Goal: Task Accomplishment & Management: Complete application form

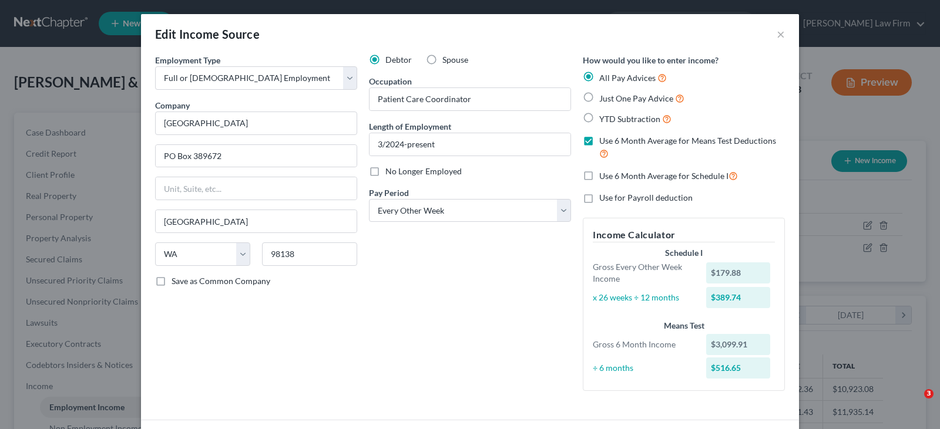
select select "0"
select select "50"
select select "2"
click at [776, 33] on button "×" at bounding box center [780, 34] width 8 height 14
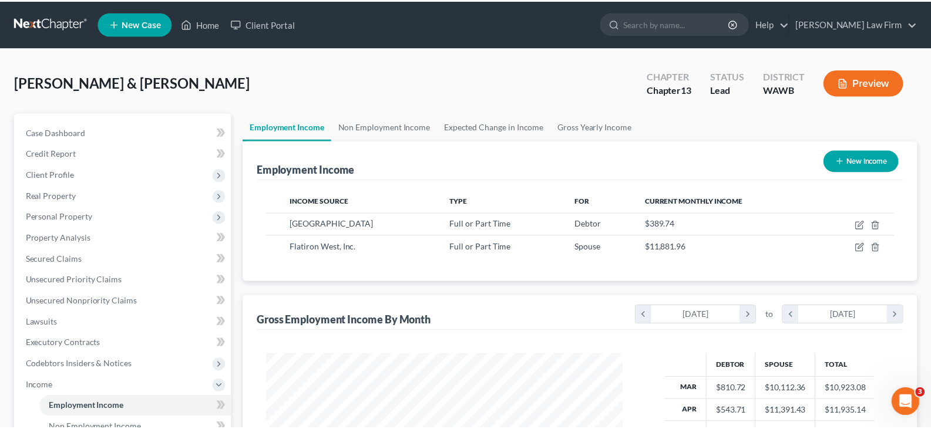
scroll to position [587100, 586931]
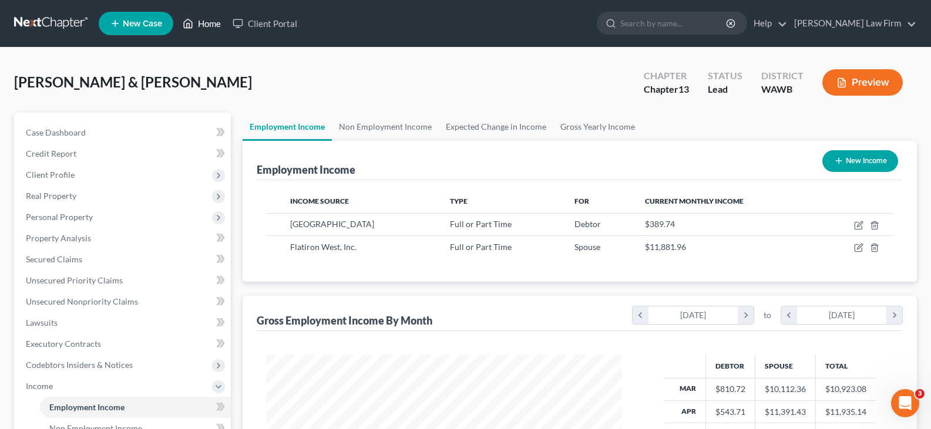
click at [211, 24] on link "Home" at bounding box center [202, 23] width 50 height 21
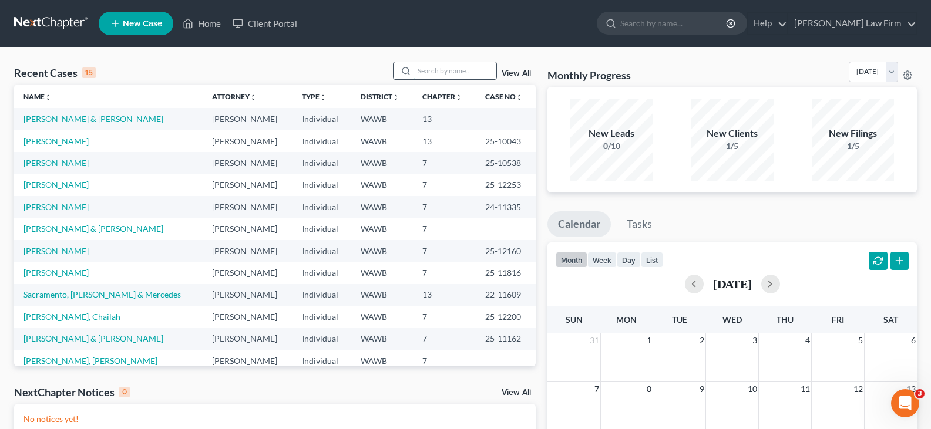
click at [452, 69] on input "search" at bounding box center [455, 70] width 82 height 17
type input "meln"
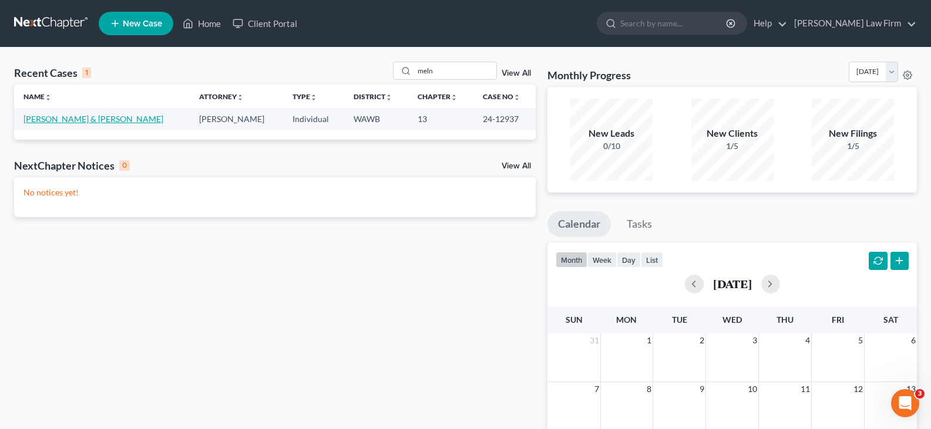
click at [66, 119] on link "[PERSON_NAME] & [PERSON_NAME]" at bounding box center [93, 119] width 140 height 10
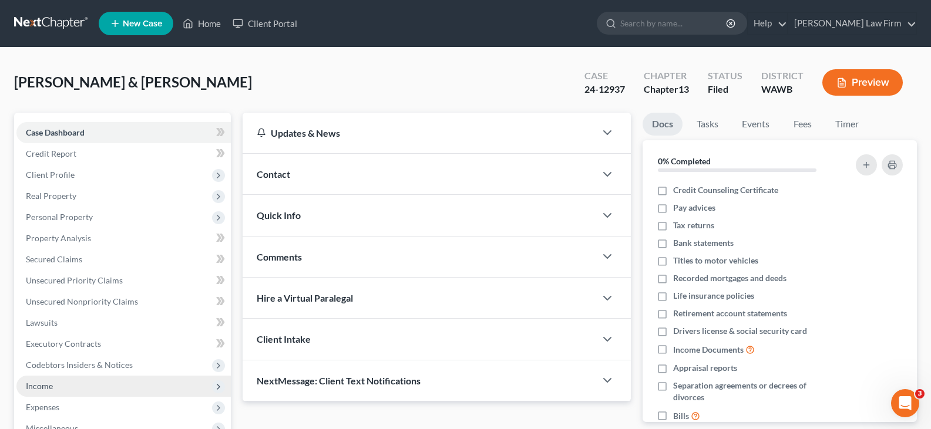
click at [94, 388] on span "Income" at bounding box center [123, 386] width 214 height 21
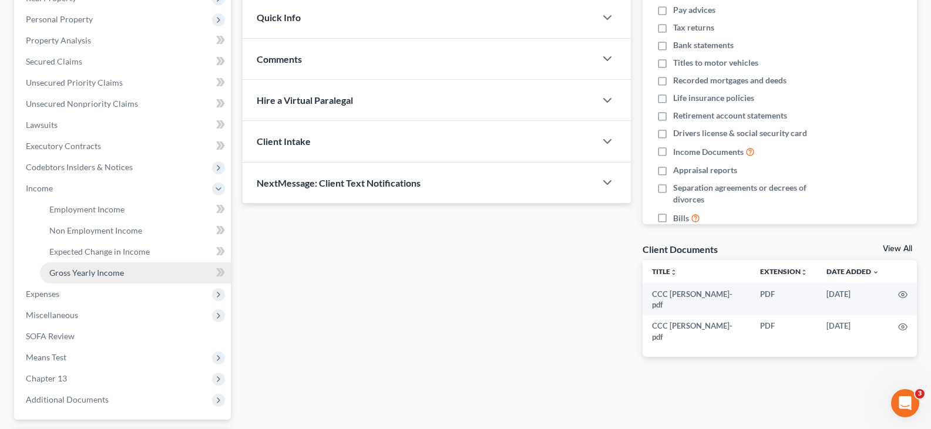
scroll to position [235, 0]
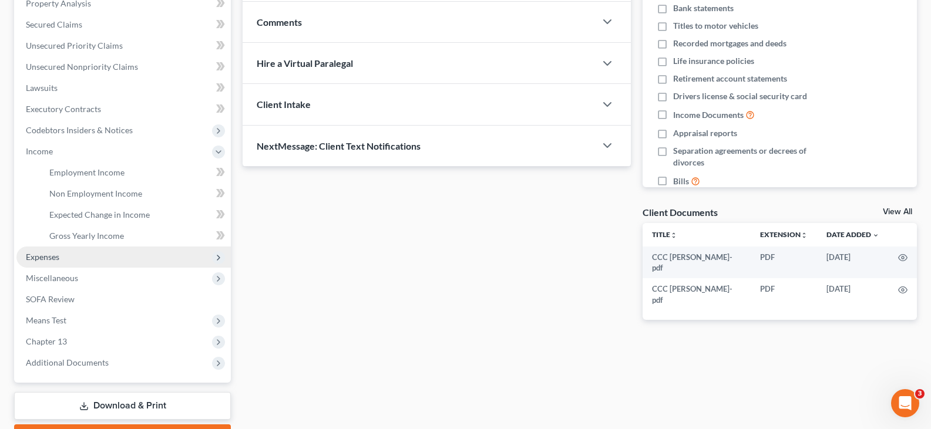
click at [93, 250] on span "Expenses" at bounding box center [123, 257] width 214 height 21
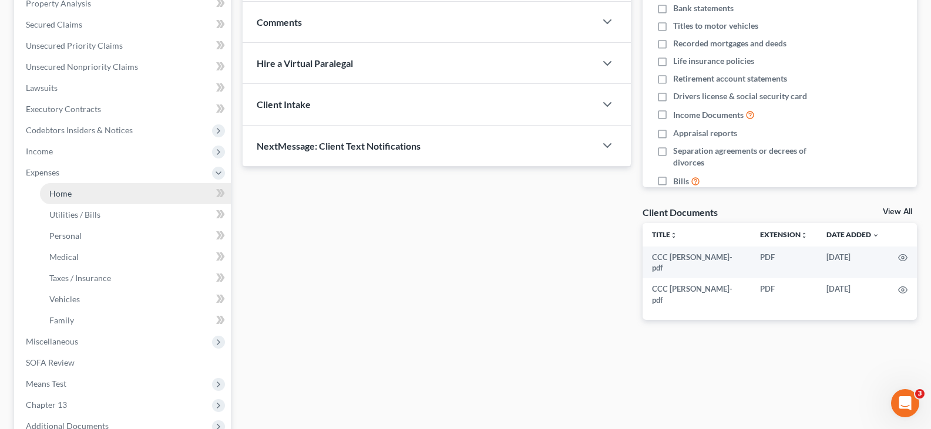
click at [100, 190] on link "Home" at bounding box center [135, 193] width 191 height 21
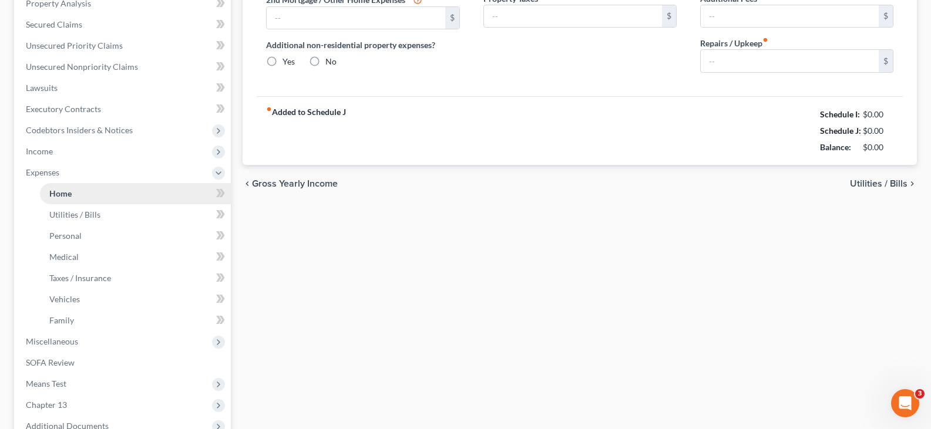
scroll to position [74, 0]
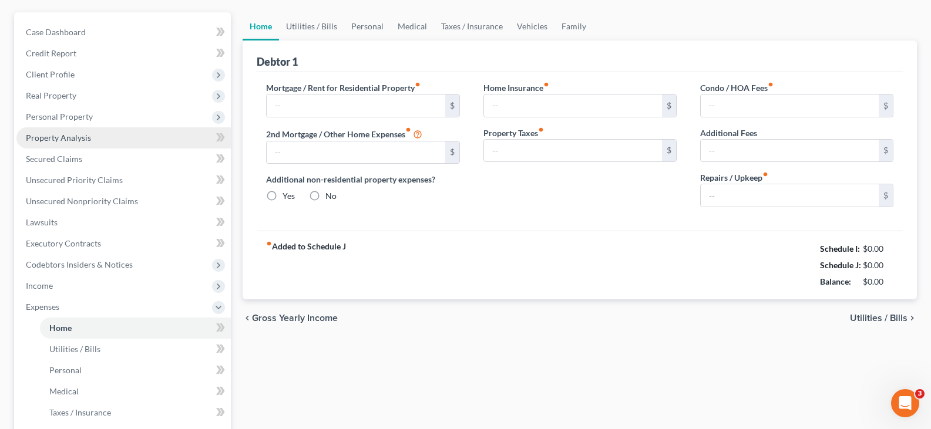
type input "1,286.68"
type input "0.00"
radio input "true"
type input "0.00"
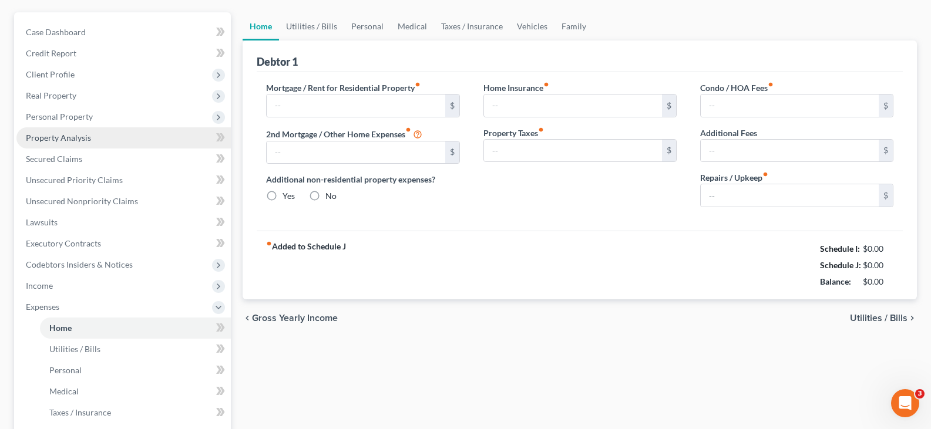
type input "0.00"
type input "400.00"
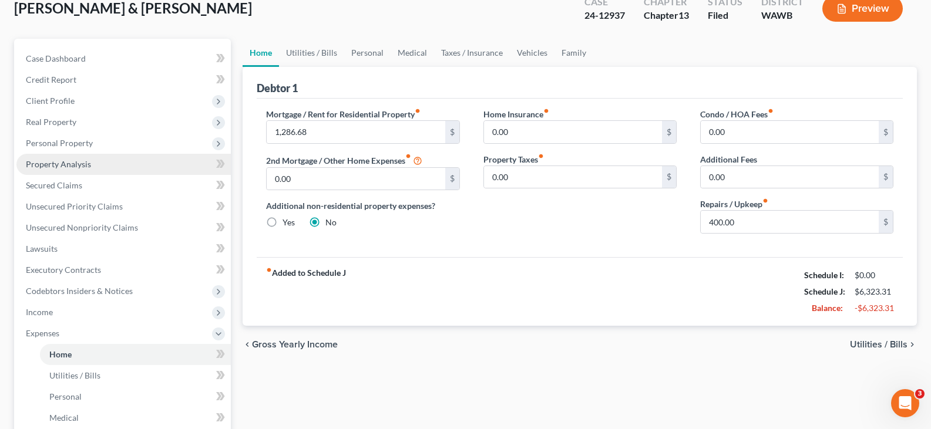
scroll to position [0, 0]
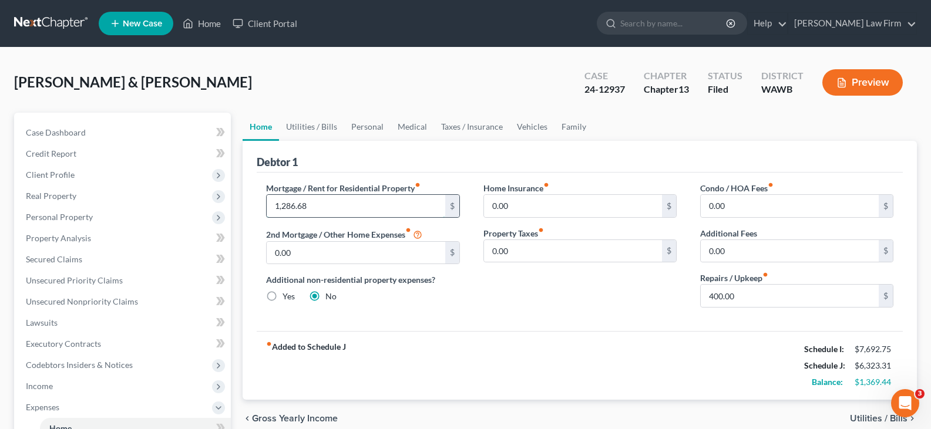
click at [387, 204] on input "1,286.68" at bounding box center [356, 206] width 178 height 22
type input "1,339.61"
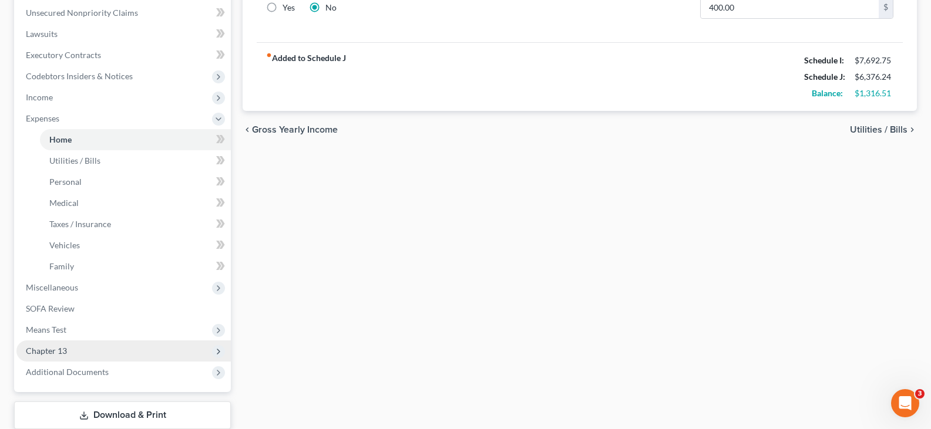
scroll to position [294, 0]
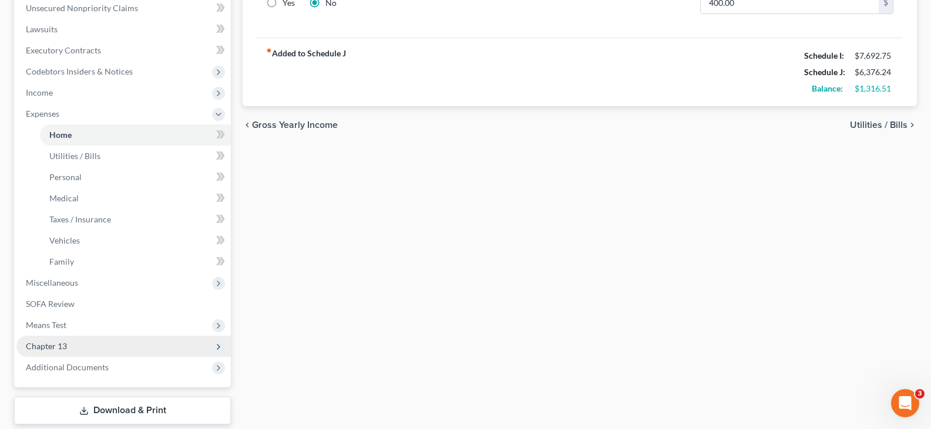
click at [62, 348] on span "Chapter 13" at bounding box center [46, 346] width 41 height 10
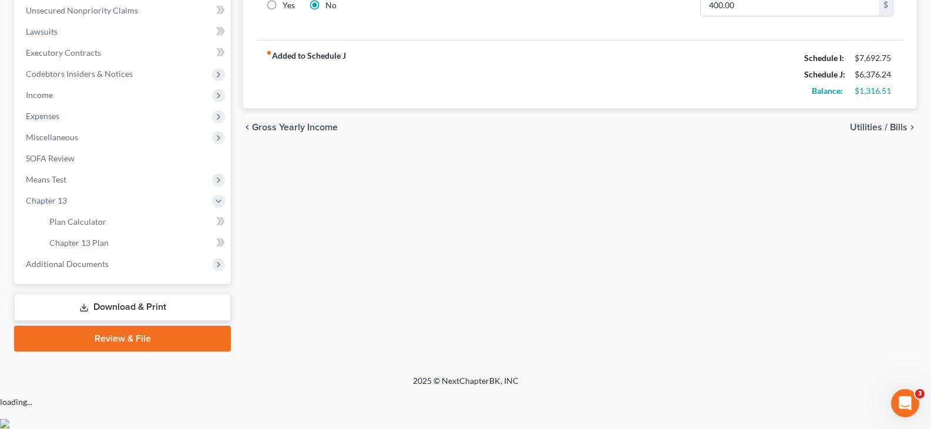
scroll to position [258, 0]
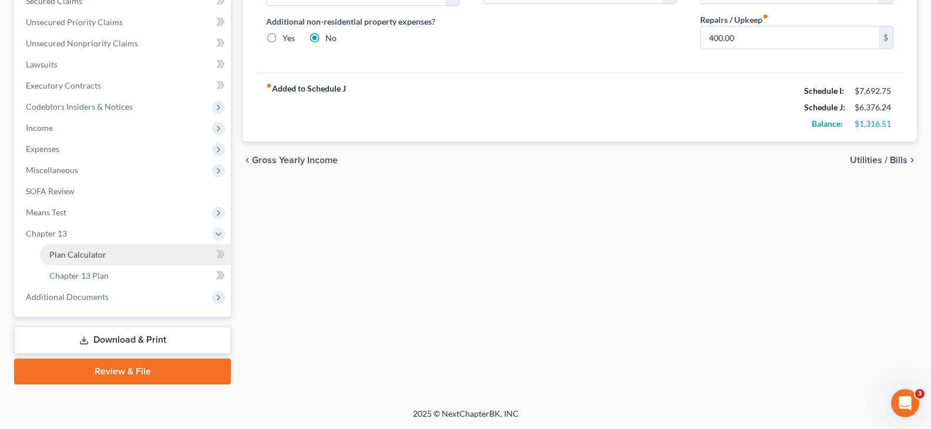
click at [83, 250] on span "Plan Calculator" at bounding box center [77, 255] width 57 height 10
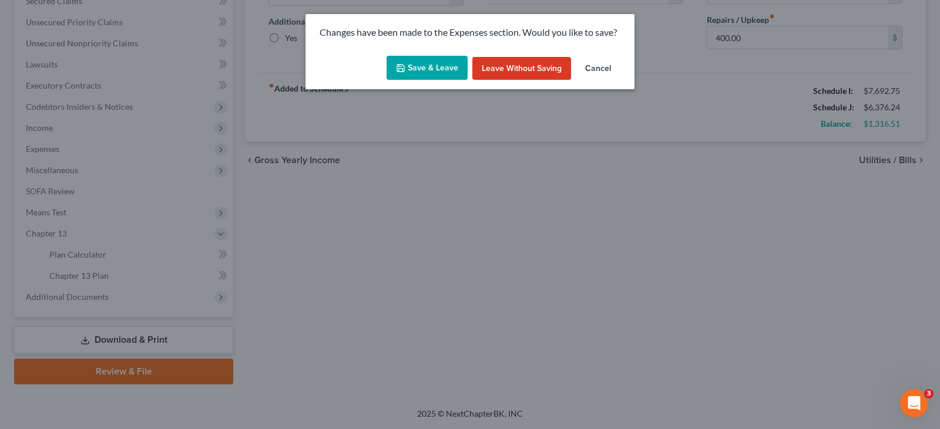
click at [454, 62] on button "Save & Leave" at bounding box center [426, 68] width 81 height 25
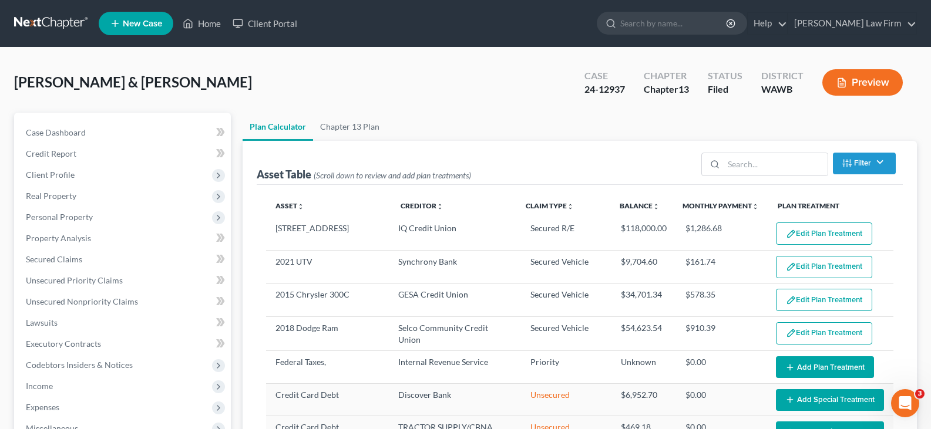
select select "59"
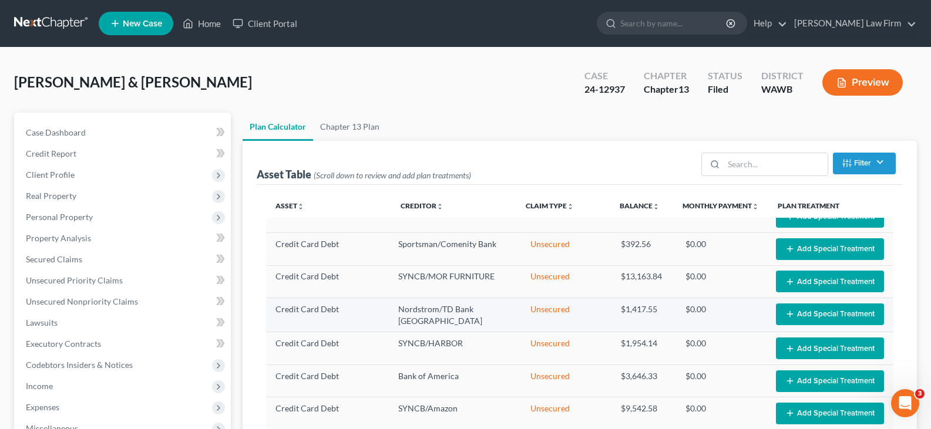
scroll to position [351, 0]
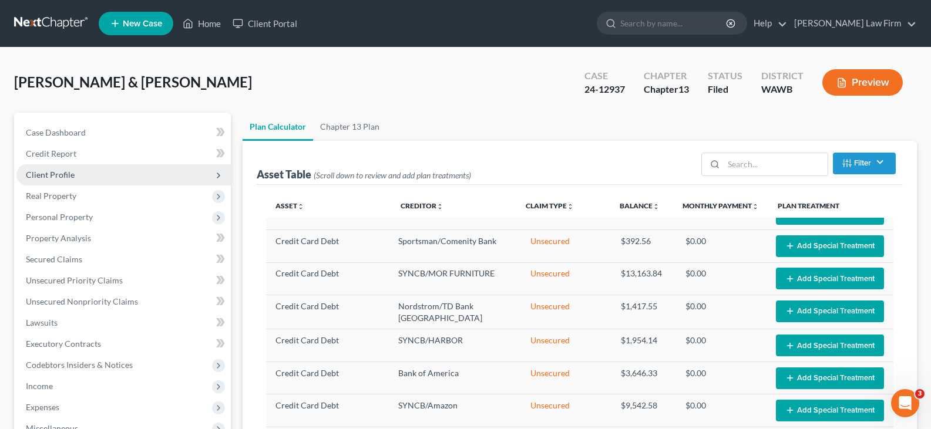
click at [47, 175] on span "Client Profile" at bounding box center [50, 175] width 49 height 10
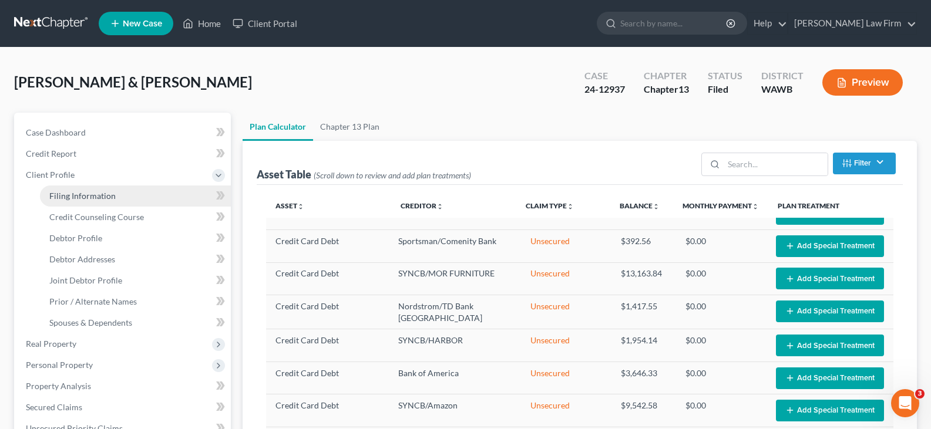
click at [75, 194] on span "Filing Information" at bounding box center [82, 196] width 66 height 10
select select "1"
select select "3"
select select "50"
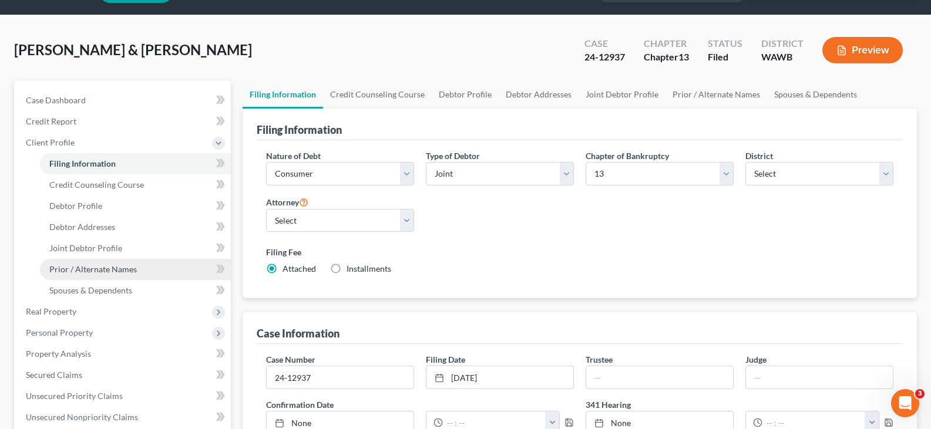
scroll to position [117, 0]
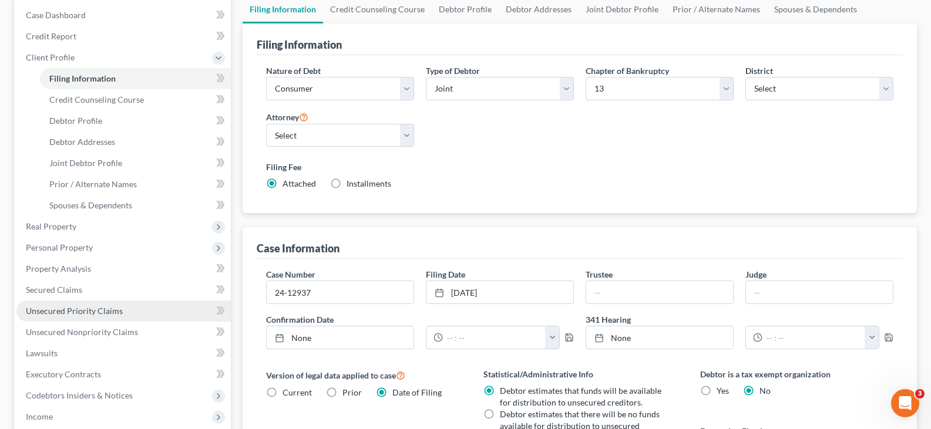
click at [122, 314] on link "Unsecured Priority Claims" at bounding box center [123, 311] width 214 height 21
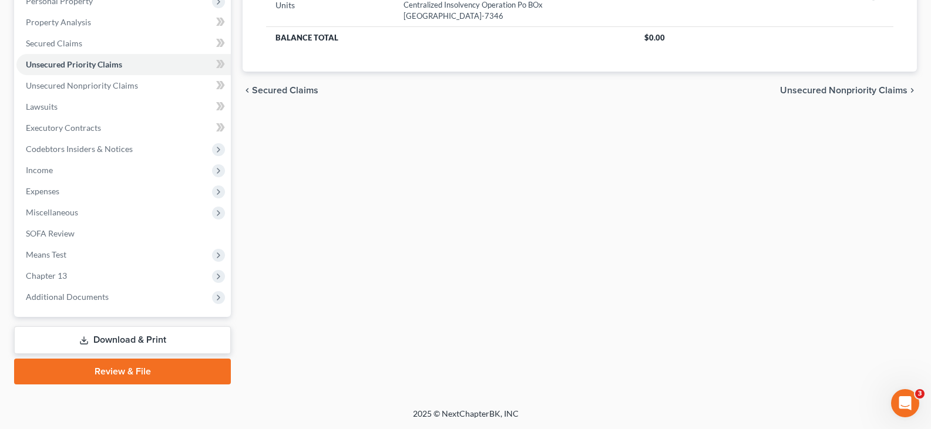
click at [89, 331] on link "Download & Print" at bounding box center [122, 341] width 217 height 28
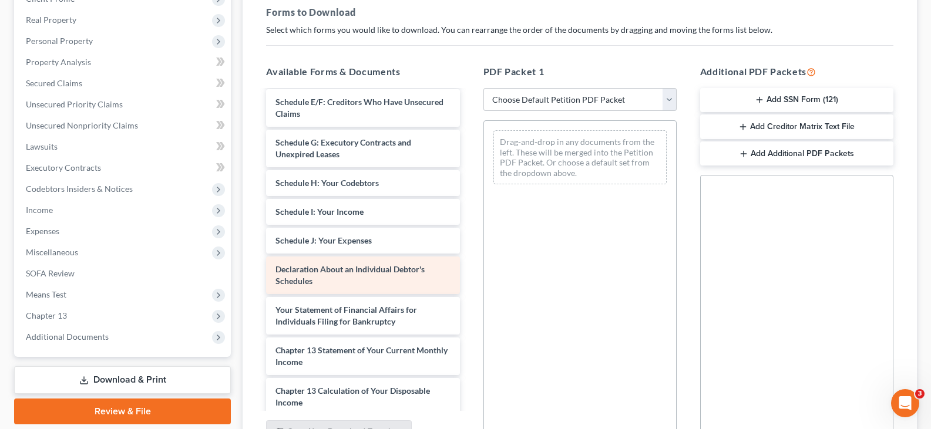
scroll to position [235, 0]
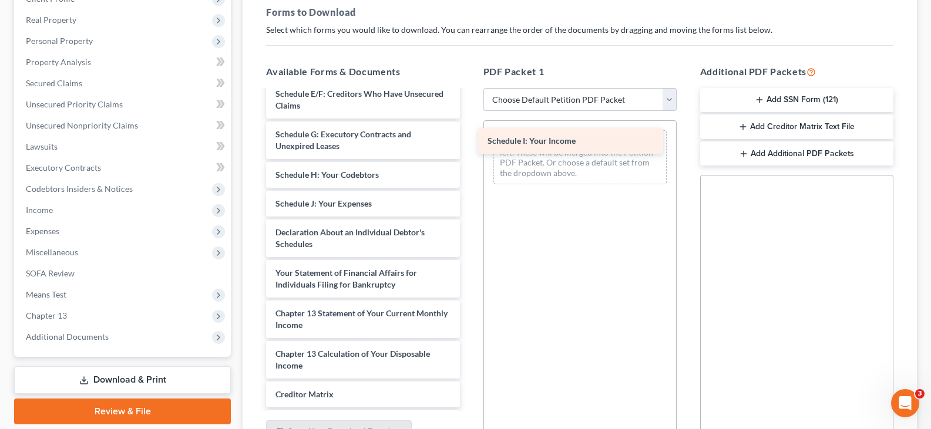
drag, startPoint x: 380, startPoint y: 219, endPoint x: 592, endPoint y: 144, distance: 224.8
click at [469, 144] on div "Schedule I: Your Income CCC [PERSON_NAME]-pdf CCC [PERSON_NAME]-pdf Voluntary P…" at bounding box center [363, 181] width 212 height 650
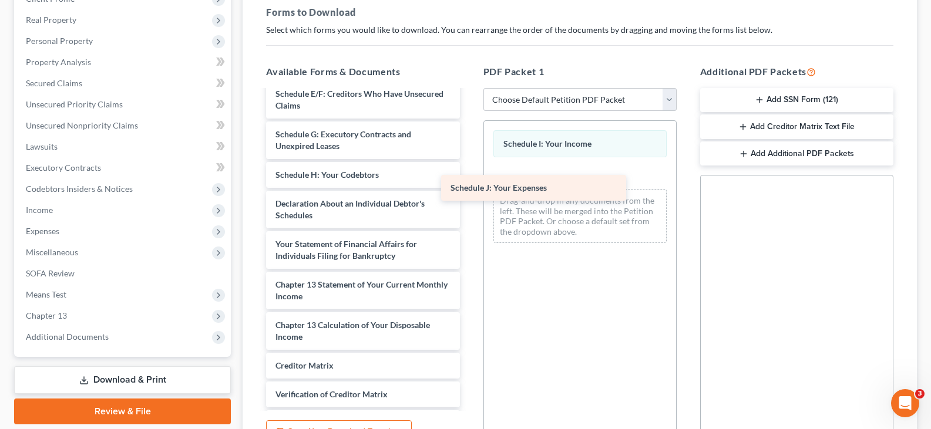
drag, startPoint x: 365, startPoint y: 216, endPoint x: 551, endPoint y: 179, distance: 189.4
click at [469, 182] on div "Schedule J: Your Expenses CCC [PERSON_NAME]-pdf CCC [PERSON_NAME]-pdf Voluntary…" at bounding box center [363, 166] width 212 height 621
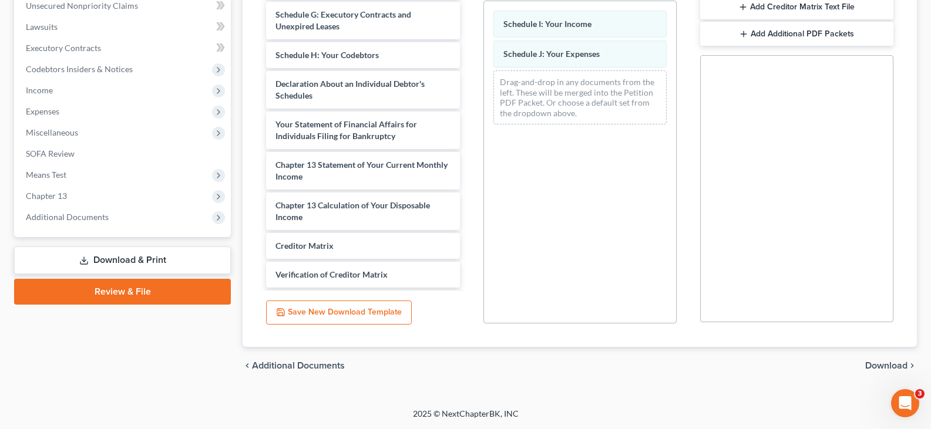
click at [896, 367] on span "Download" at bounding box center [886, 365] width 42 height 9
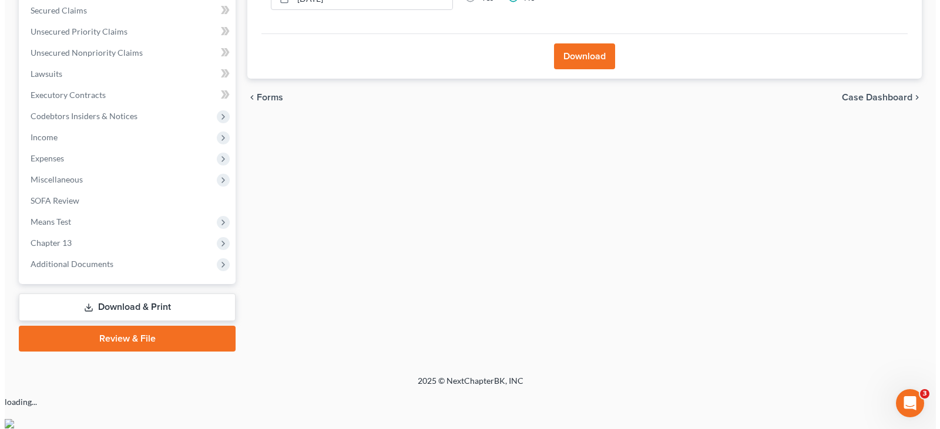
scroll to position [216, 0]
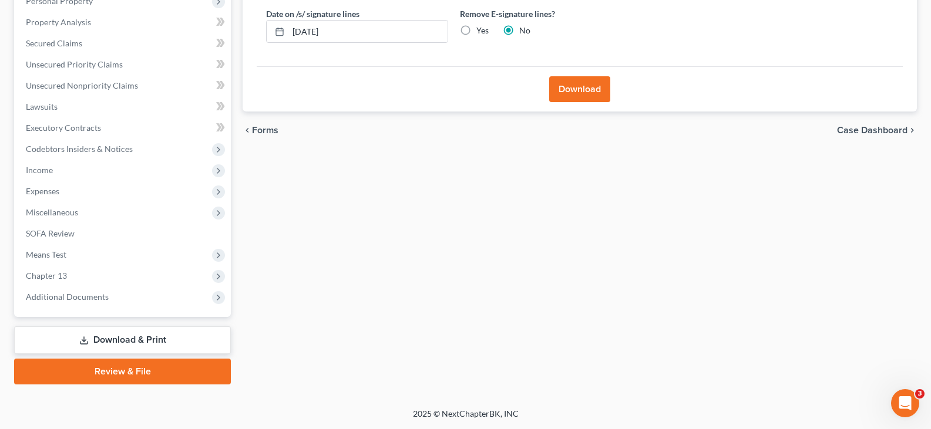
click at [576, 95] on button "Download" at bounding box center [579, 89] width 61 height 26
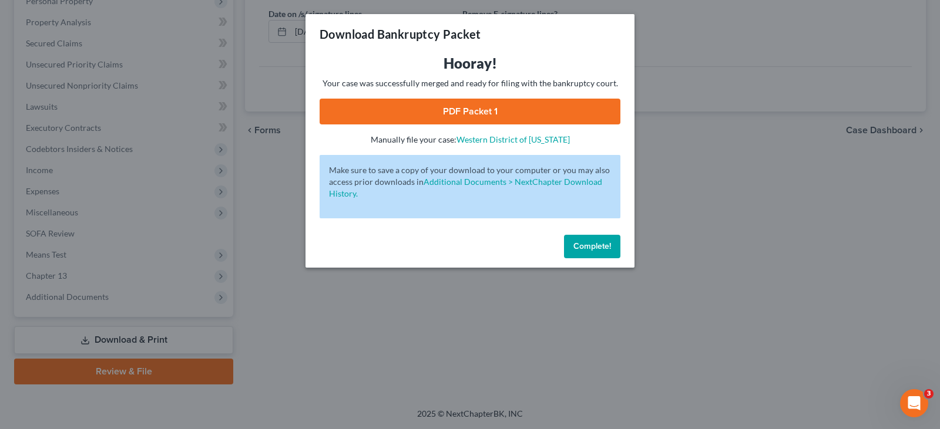
click at [574, 112] on link "PDF Packet 1" at bounding box center [469, 112] width 301 height 26
